Goal: Information Seeking & Learning: Learn about a topic

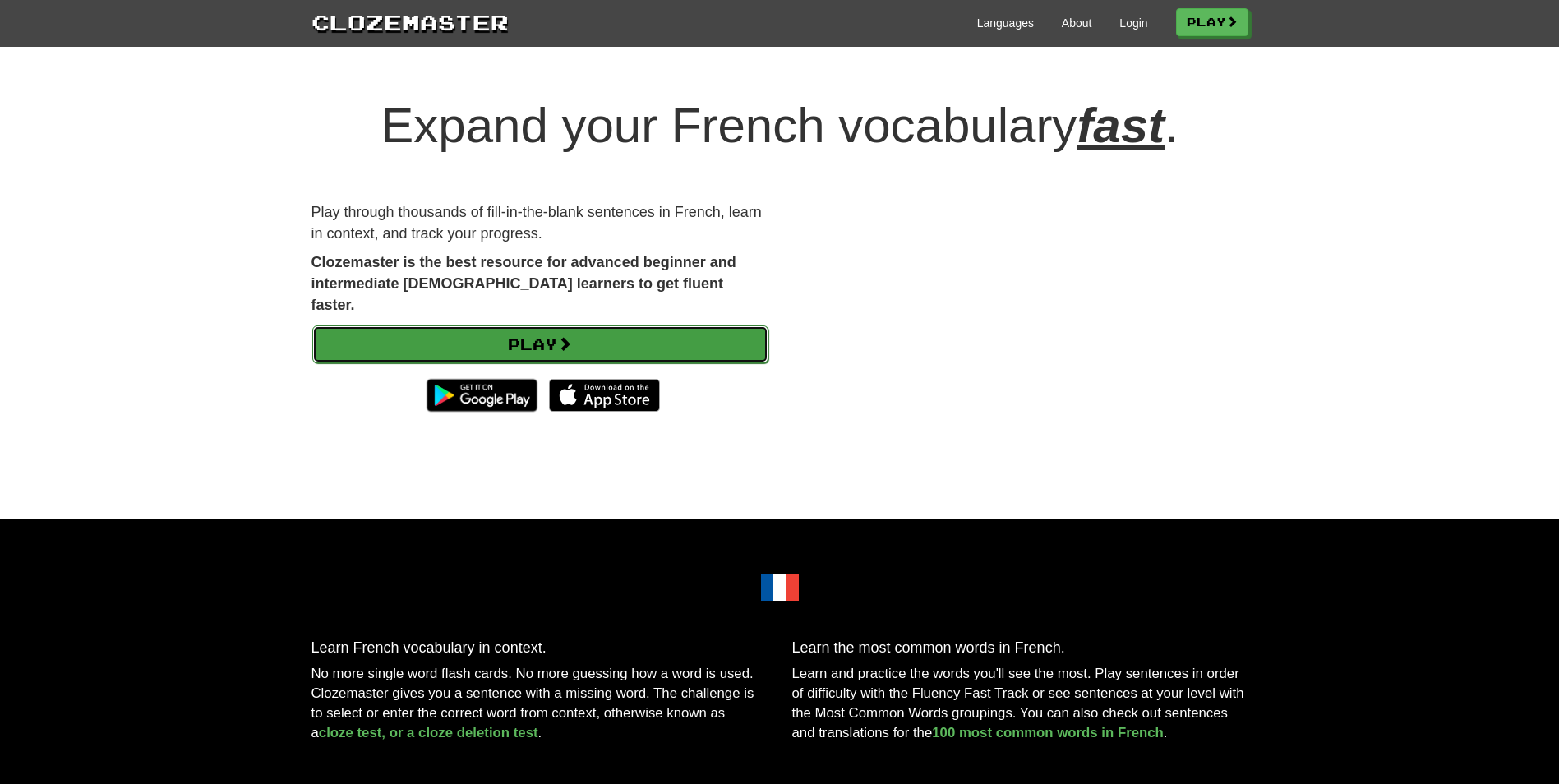
click at [589, 325] on link "Play" at bounding box center [540, 343] width 456 height 38
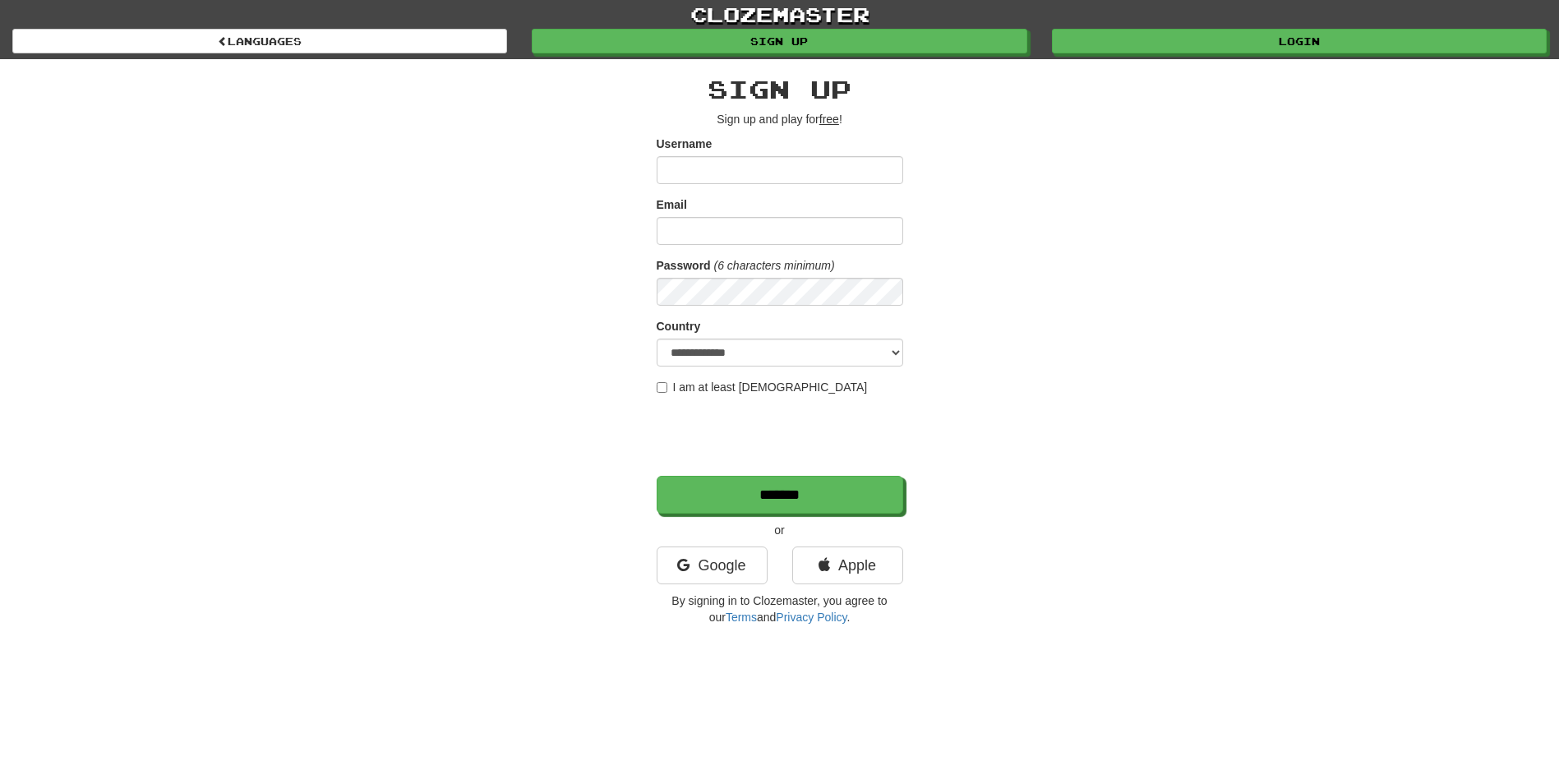
click at [693, 156] on input "Username" at bounding box center [780, 170] width 246 height 28
click at [690, 165] on input "Username" at bounding box center [780, 170] width 246 height 28
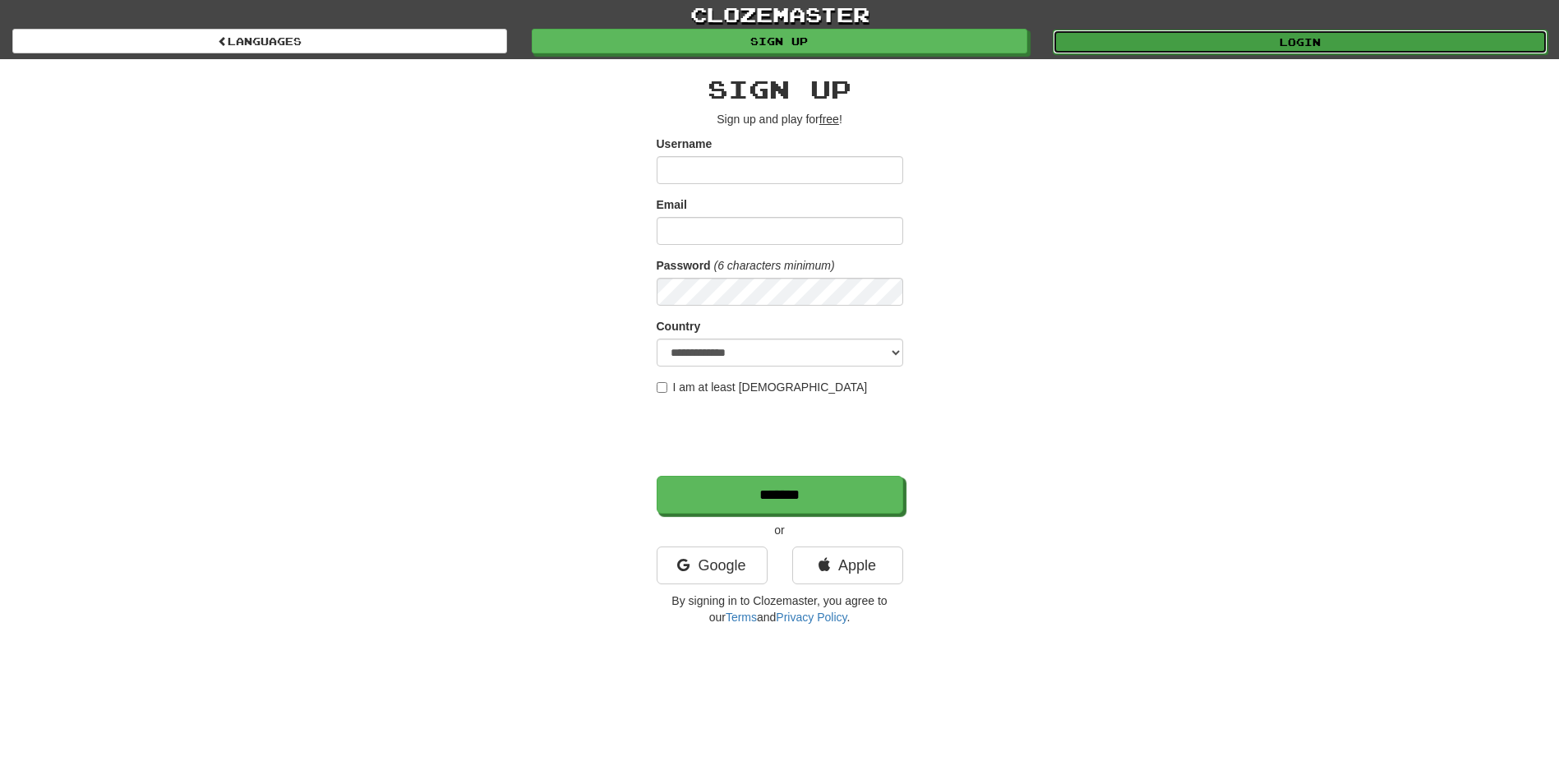
click at [1224, 43] on link "Login" at bounding box center [1299, 41] width 495 height 25
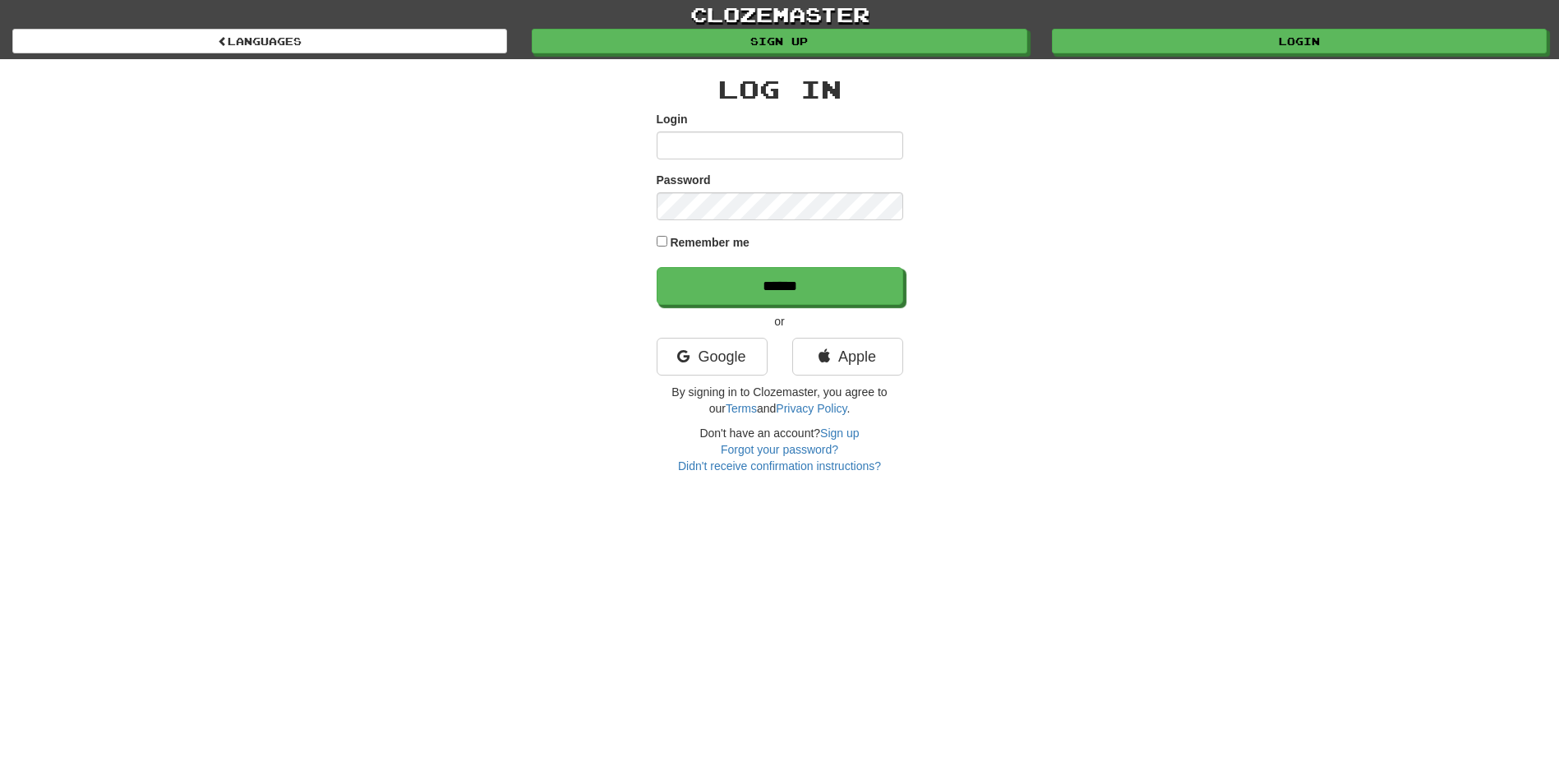
click at [792, 154] on input "Login" at bounding box center [780, 145] width 246 height 28
type input "**********"
click at [656, 267] on input "******" at bounding box center [780, 286] width 246 height 38
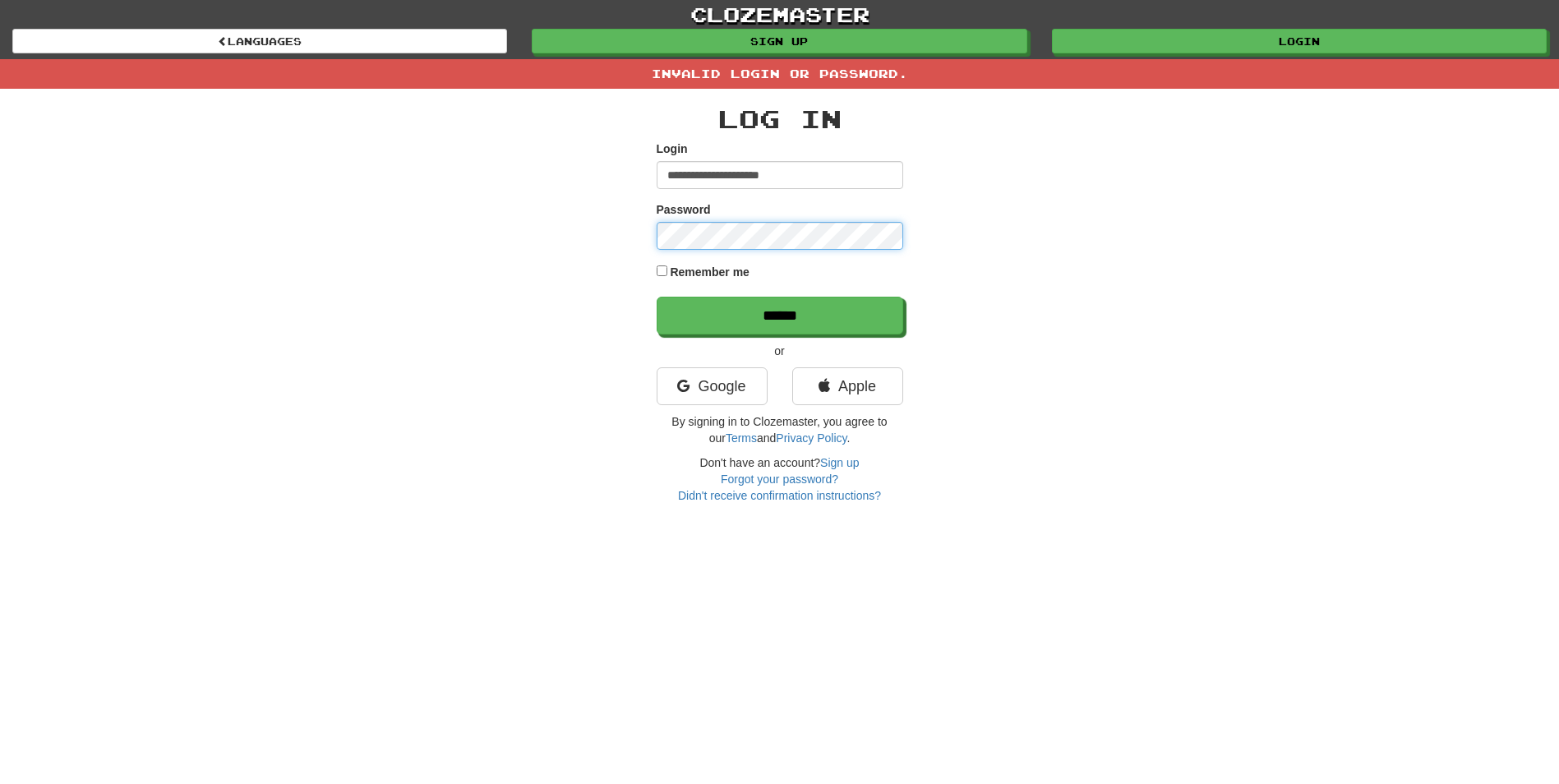
click at [656, 297] on input "******" at bounding box center [780, 315] width 246 height 38
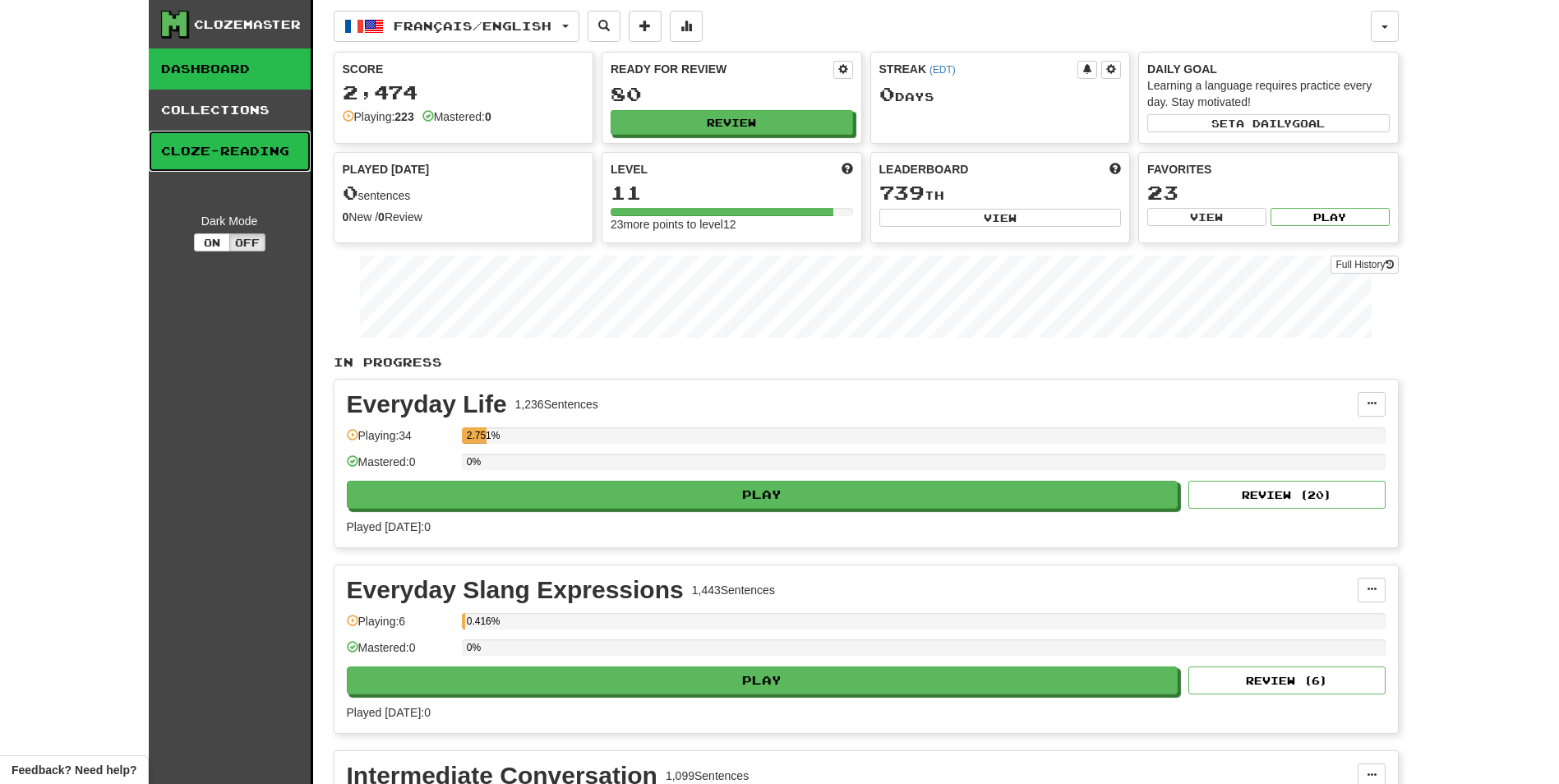
click at [200, 151] on link "Cloze-Reading" at bounding box center [230, 151] width 162 height 41
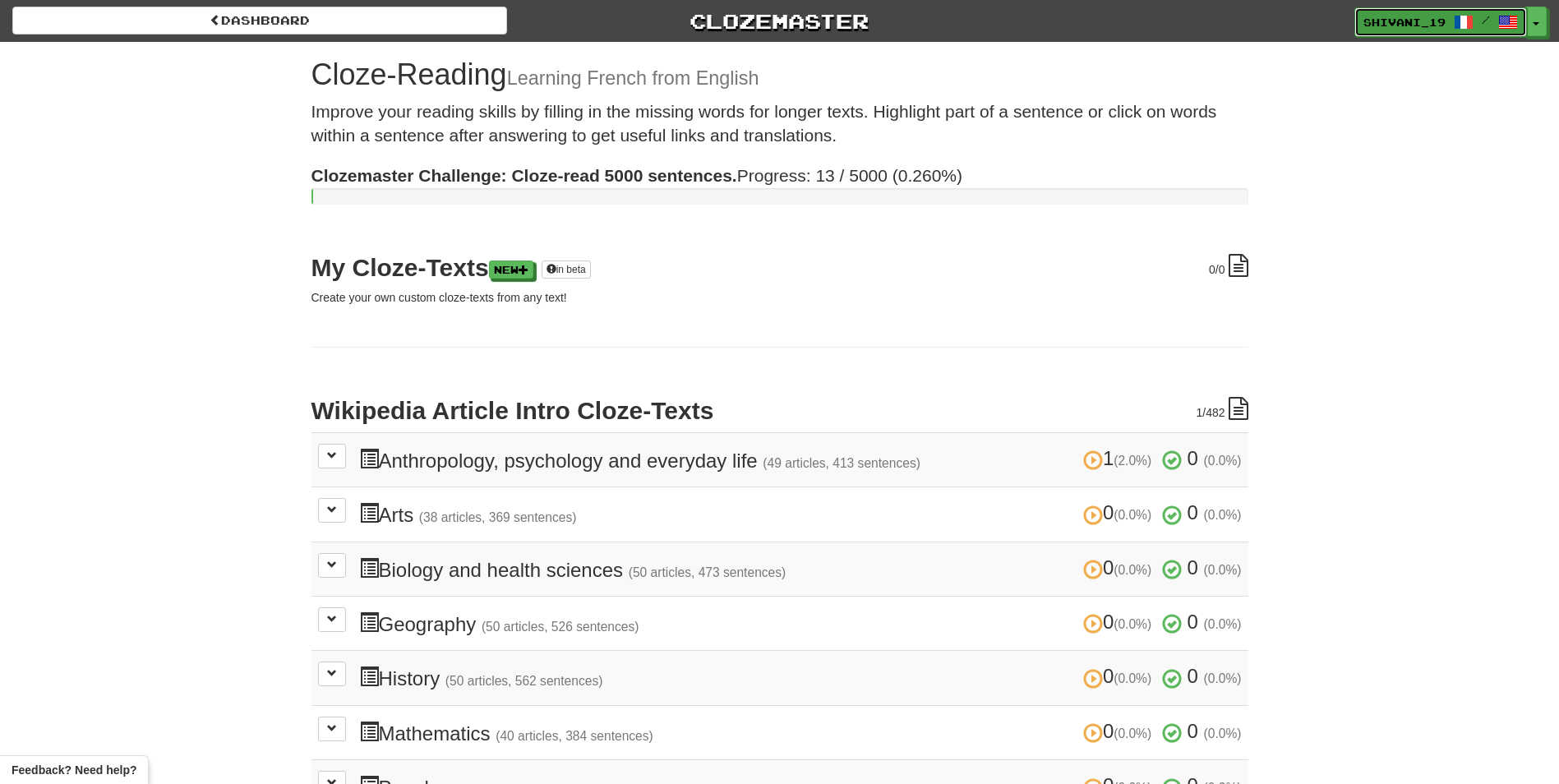
click at [1447, 28] on link "Shivani_19 /" at bounding box center [1441, 22] width 173 height 29
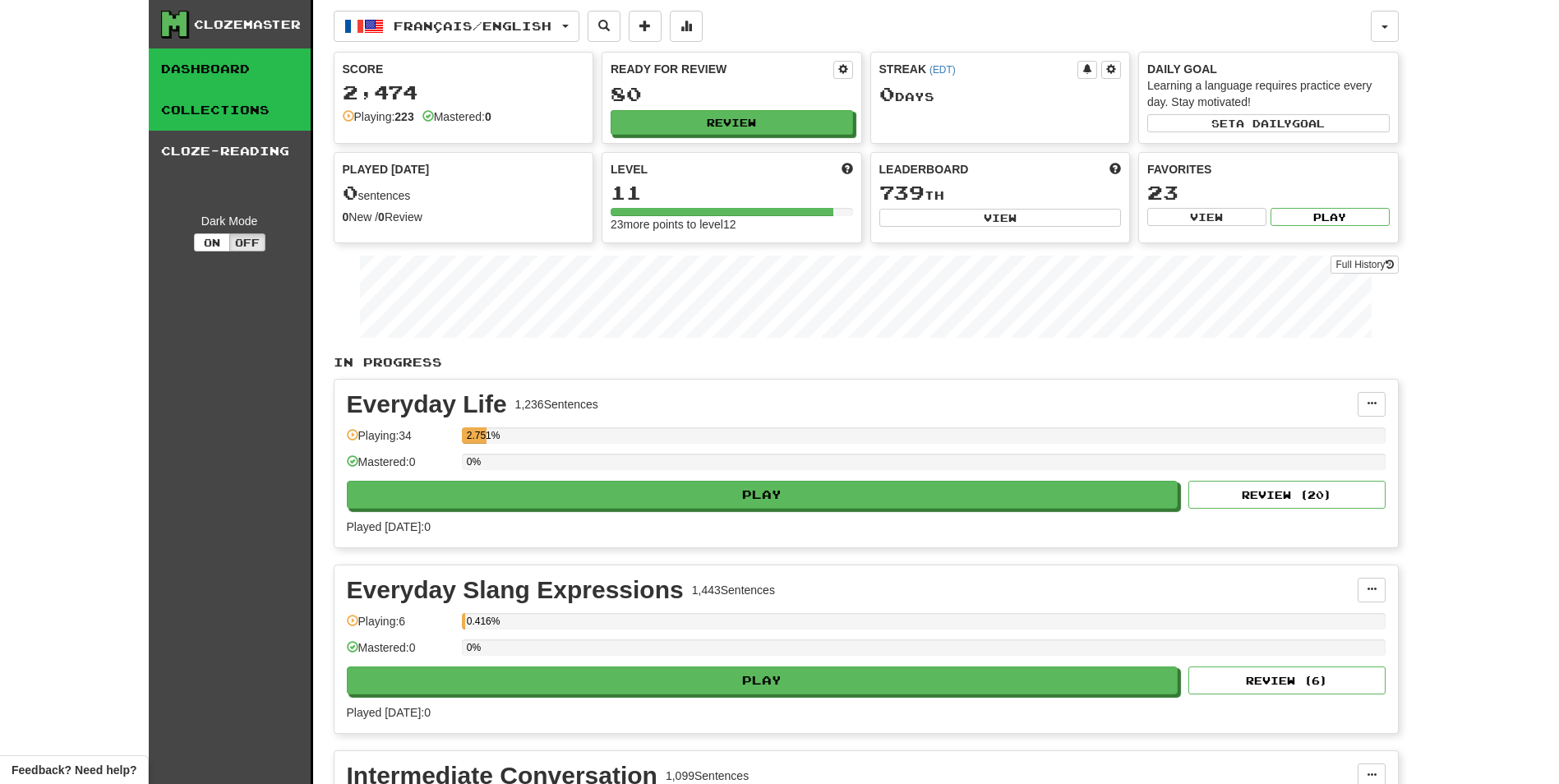
click at [293, 113] on link "Collections" at bounding box center [230, 110] width 162 height 41
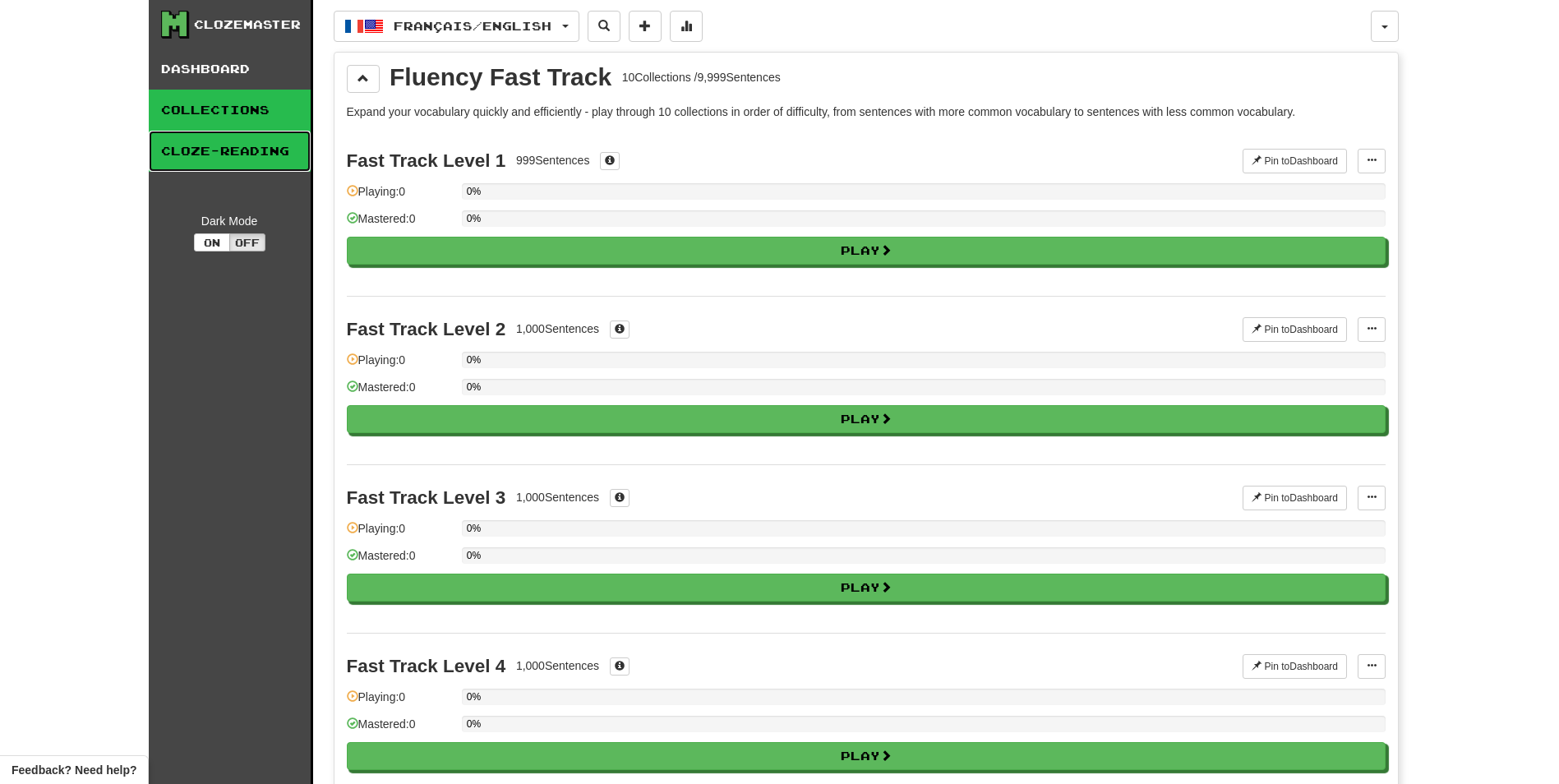
click at [287, 150] on link "Cloze-Reading" at bounding box center [230, 151] width 162 height 41
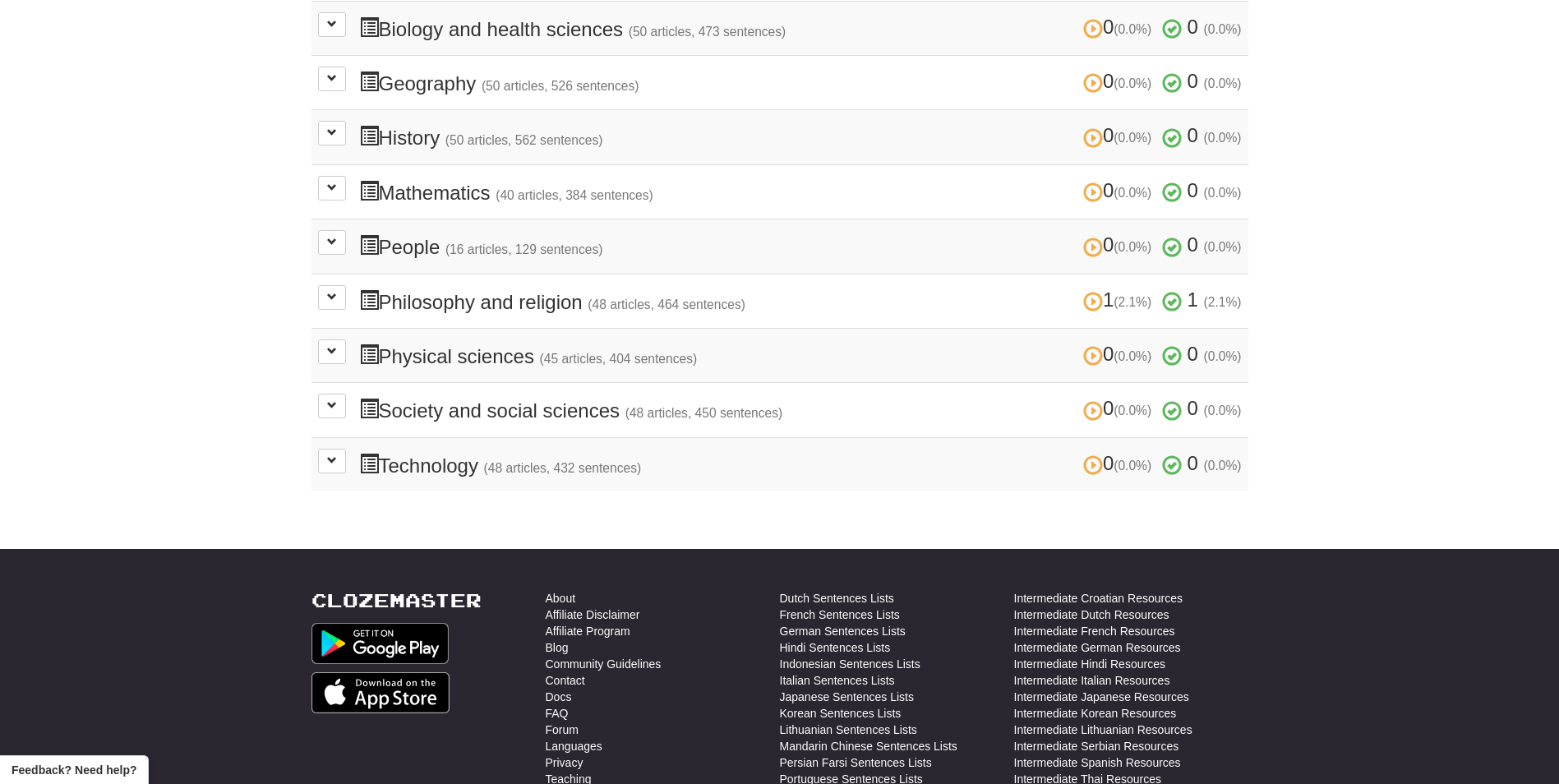
scroll to position [848, 0]
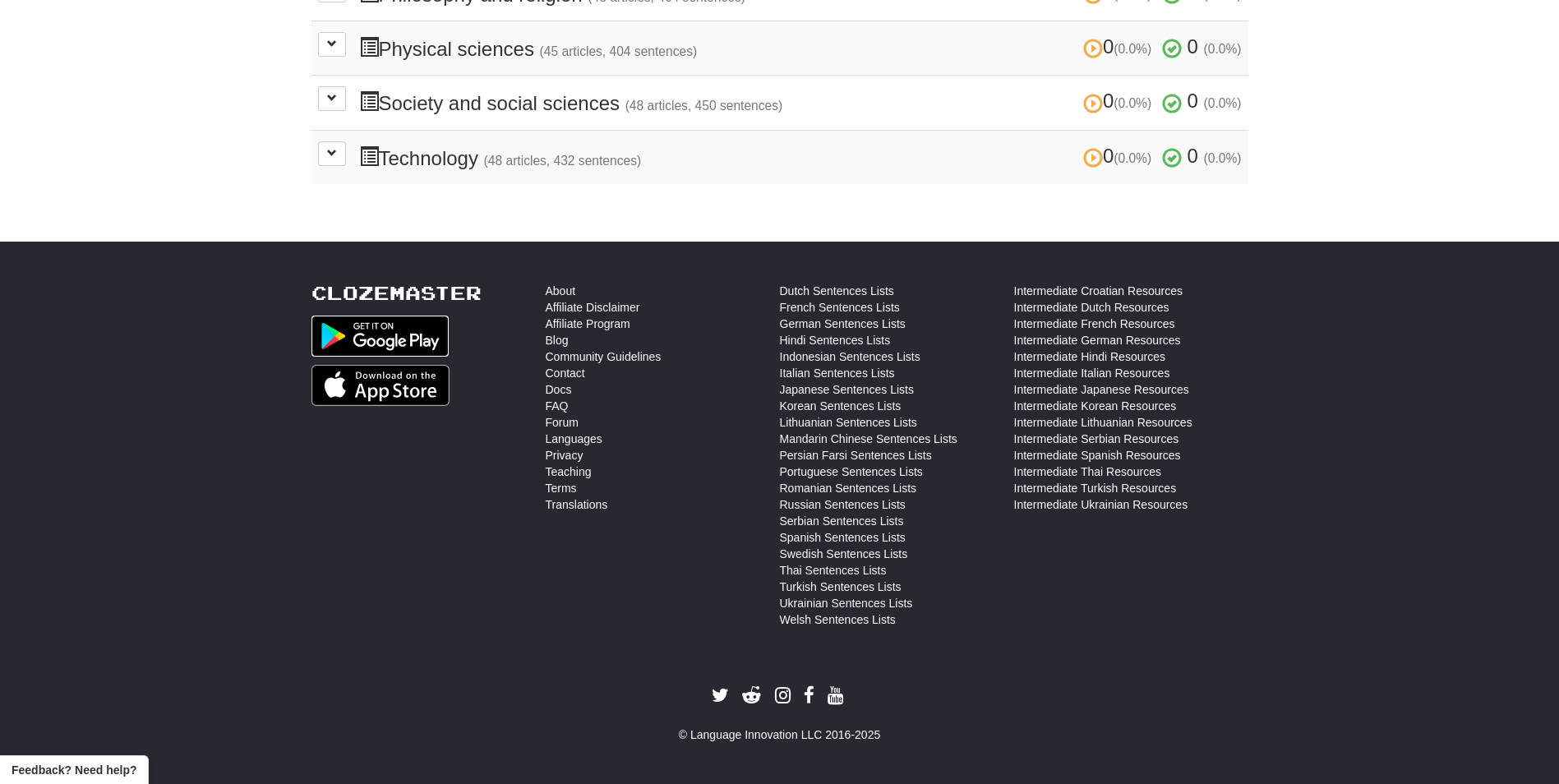
click at [419, 343] on img at bounding box center [380, 336] width 138 height 41
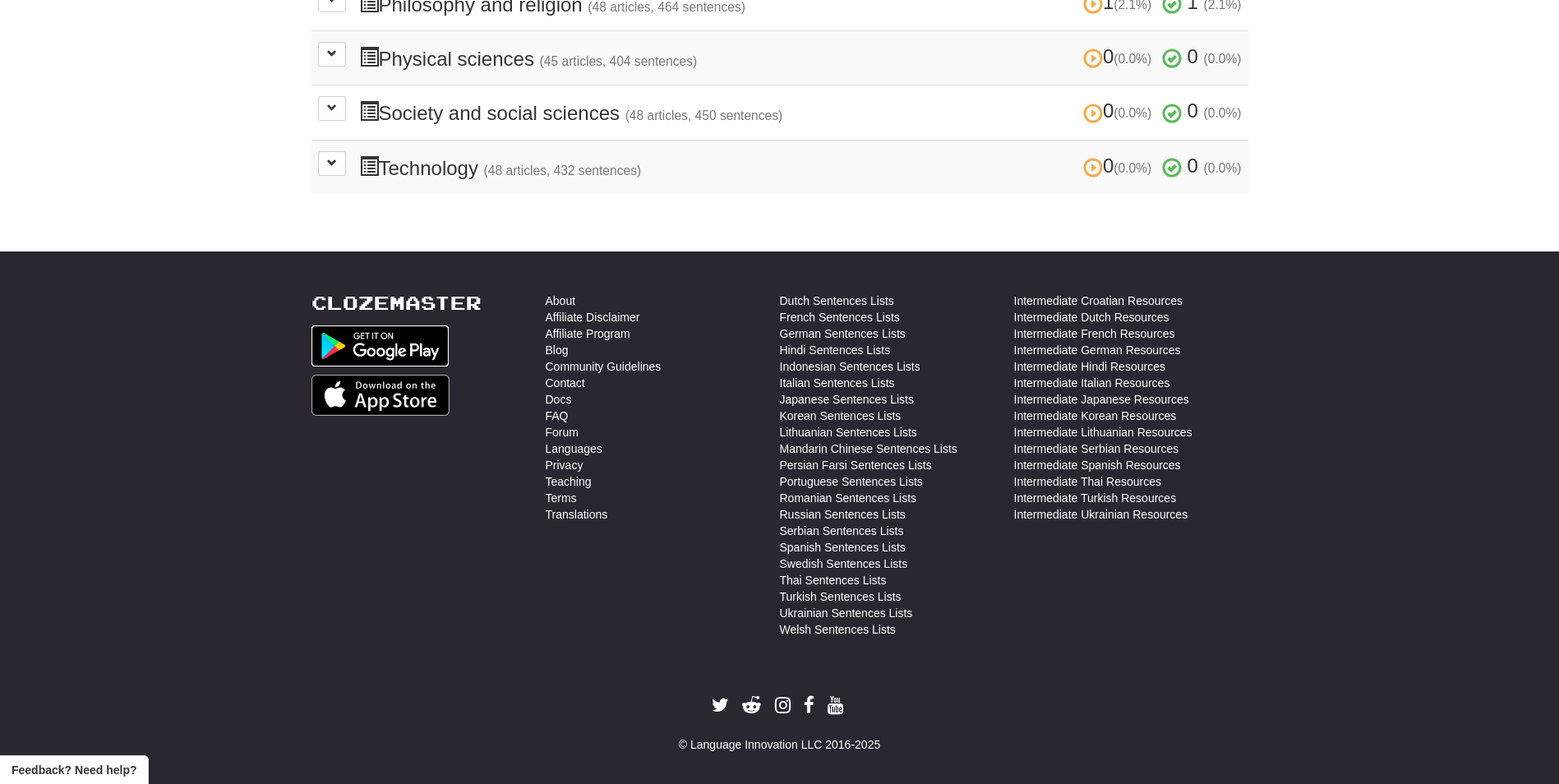
scroll to position [0, 0]
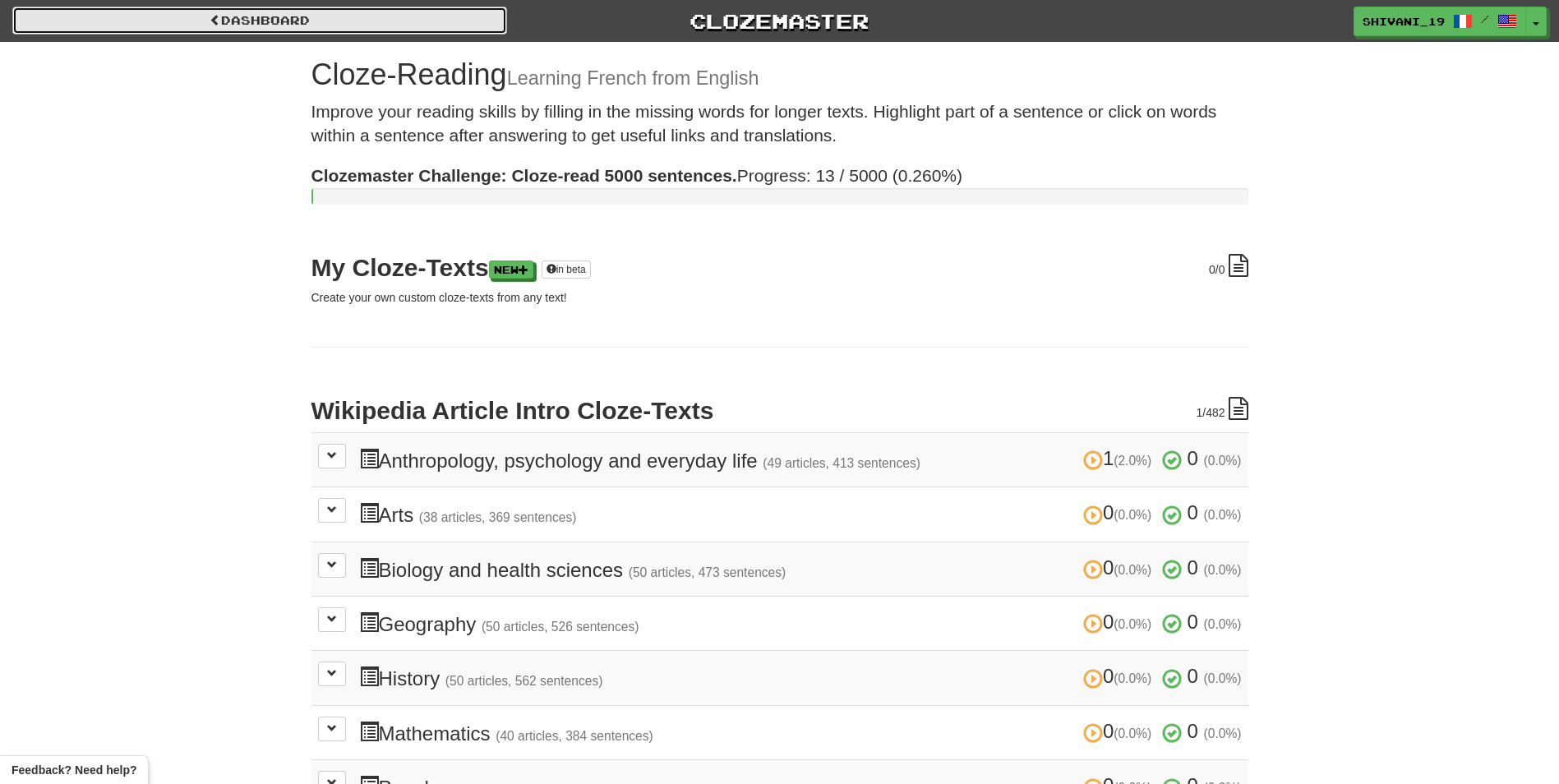
click at [356, 10] on link "Dashboard" at bounding box center [259, 20] width 495 height 28
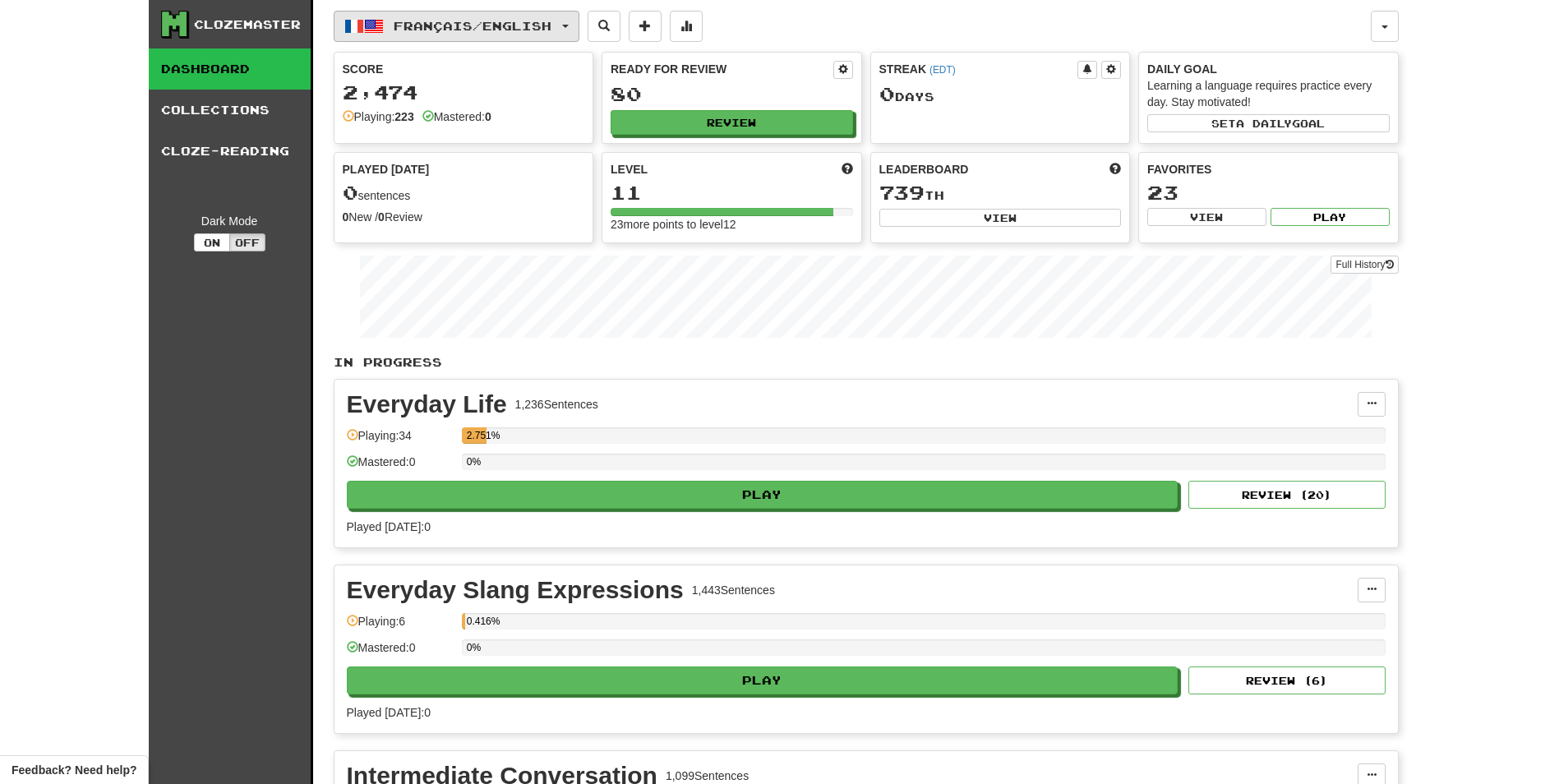
click at [500, 35] on button "Français / English" at bounding box center [456, 27] width 246 height 31
click at [661, 23] on button at bounding box center [645, 27] width 33 height 31
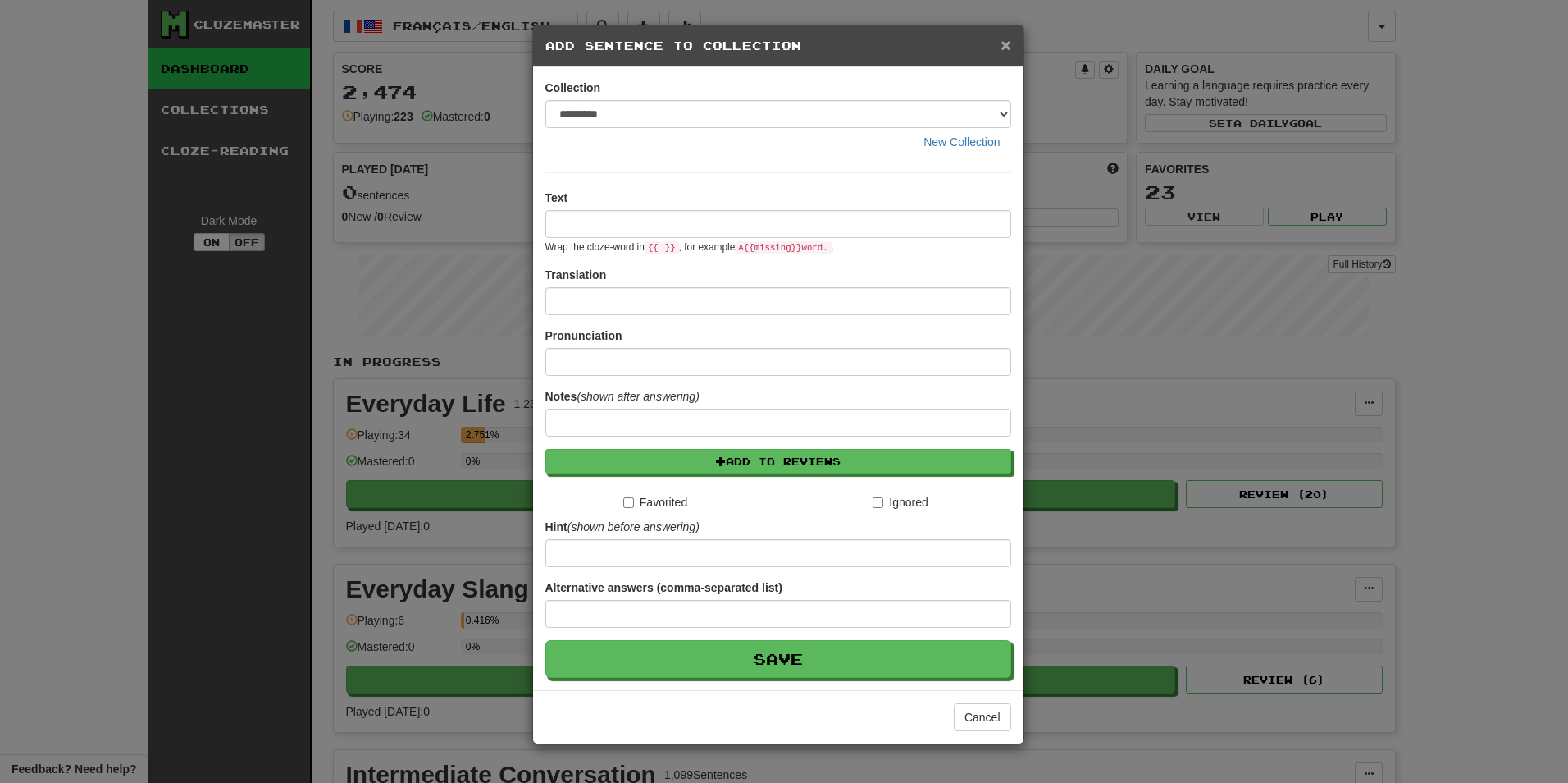
click at [1002, 47] on span "×" at bounding box center [1005, 44] width 10 height 19
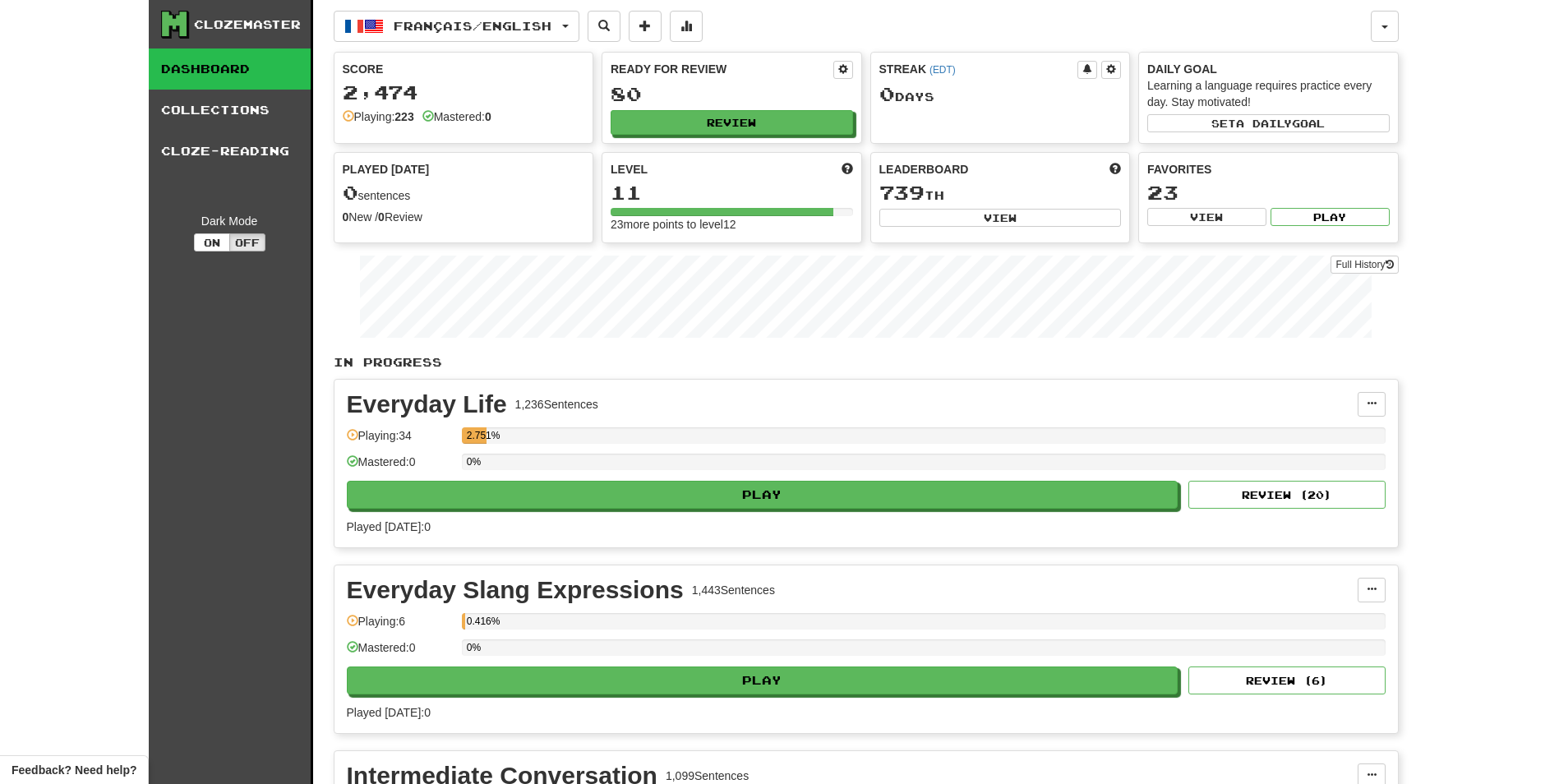
drag, startPoint x: 133, startPoint y: 69, endPoint x: 152, endPoint y: 72, distance: 19.2
click at [152, 72] on div "Clozemaster Dashboard Collections Cloze-Reading Dark Mode On Off Dashboard Coll…" at bounding box center [780, 672] width 1559 height 1345
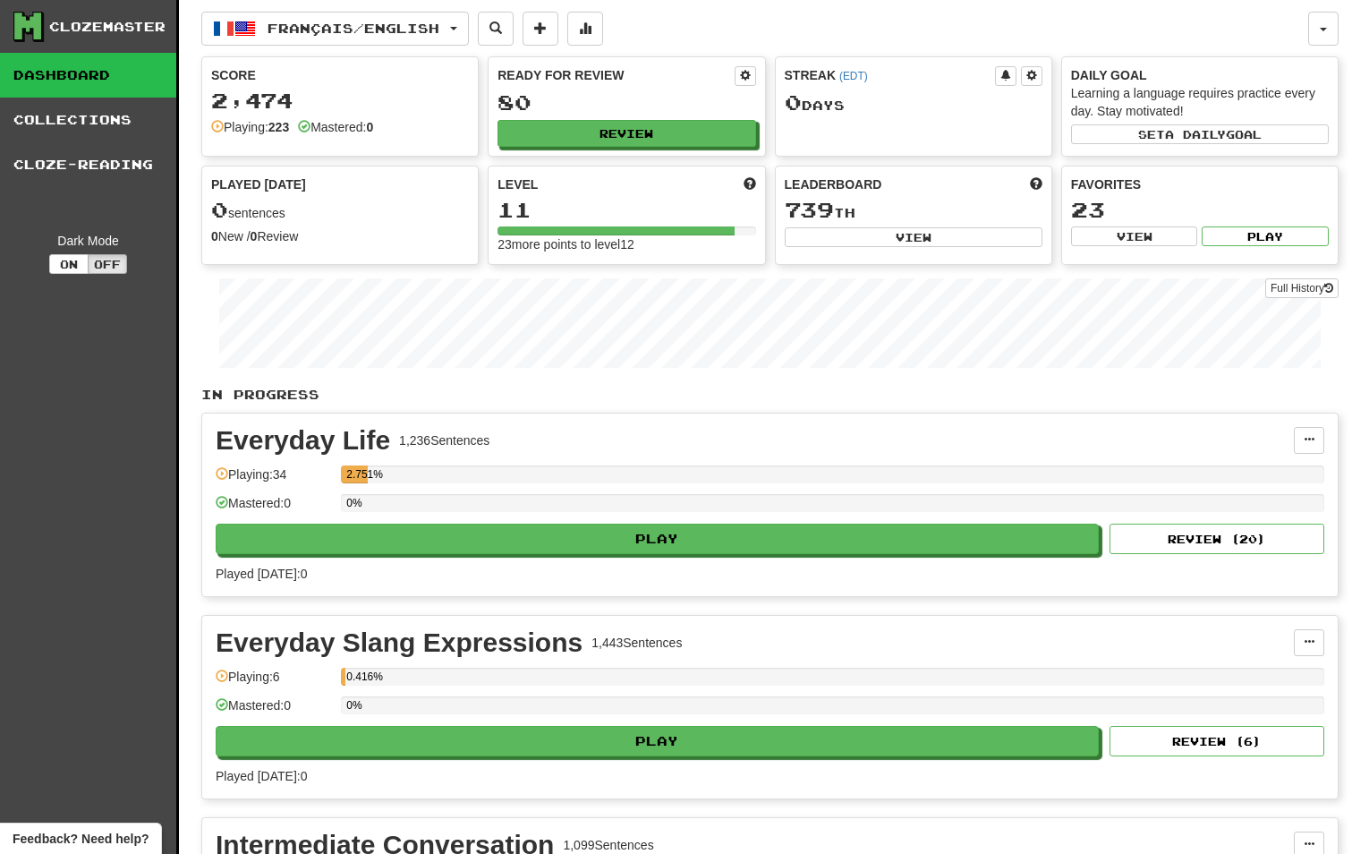
click at [263, 72] on div "Score" at bounding box center [340, 75] width 258 height 18
